Goal: Feedback & Contribution: Submit feedback/report problem

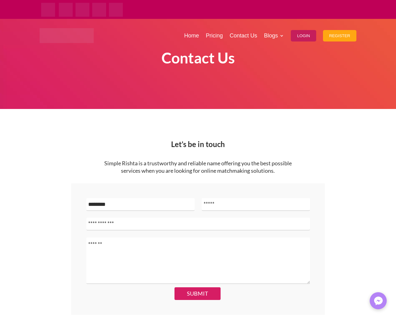
scroll to position [294, 0]
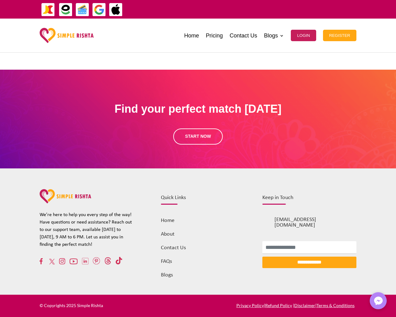
type input "**********"
type textarea "**"
type input "**********"
